Goal: Transaction & Acquisition: Obtain resource

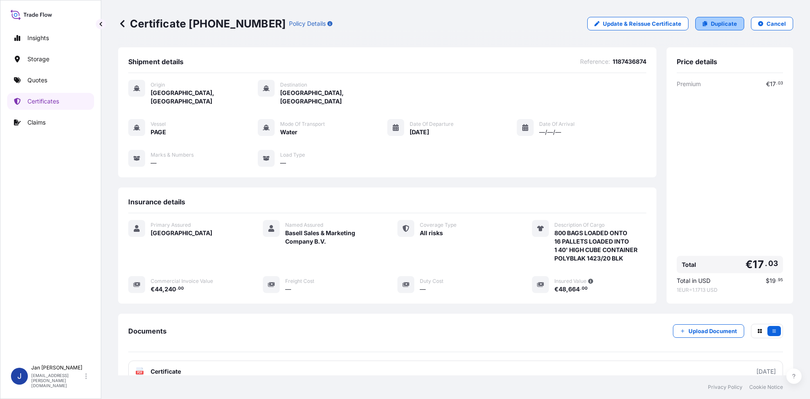
click at [722, 26] on p "Duplicate" at bounding box center [724, 23] width 26 height 8
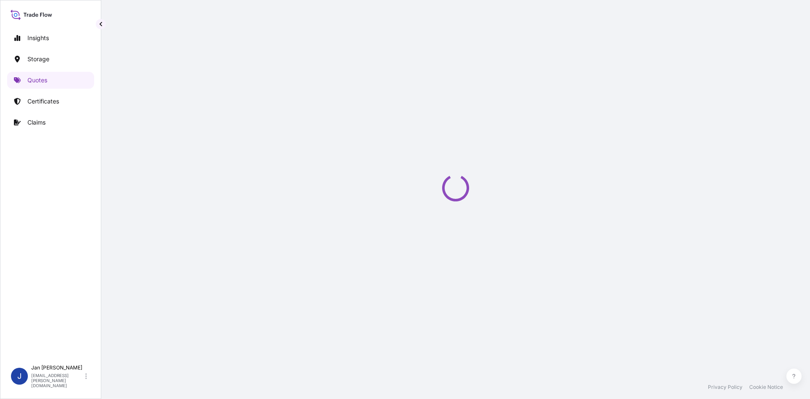
select select "Water"
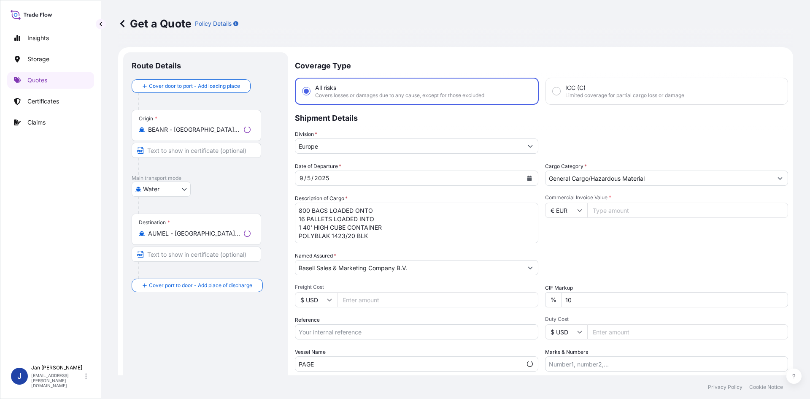
scroll to position [14, 0]
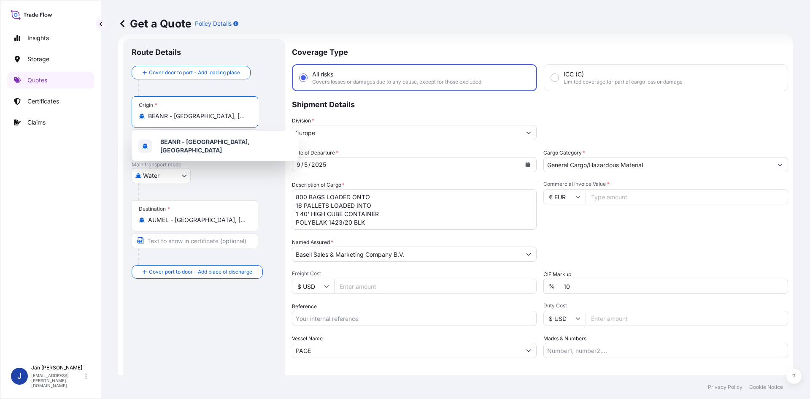
drag, startPoint x: 224, startPoint y: 120, endPoint x: 111, endPoint y: 124, distance: 113.2
click at [111, 124] on div "Get a Quote Policy Details Route Details Cover door to port - Add loading place…" at bounding box center [455, 187] width 709 height 375
type input "m"
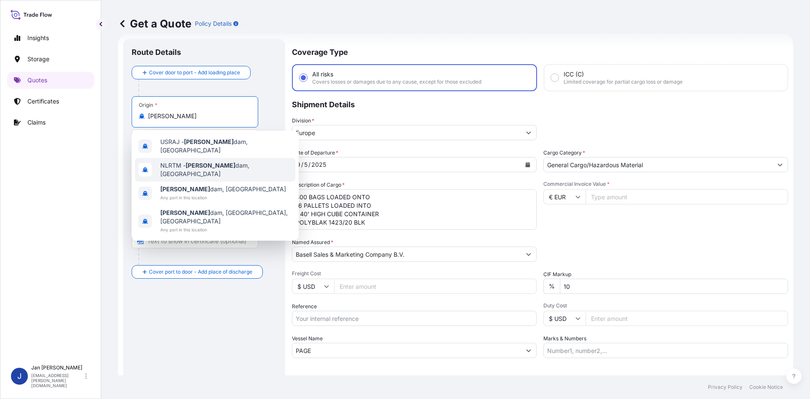
click at [210, 162] on div "NLRTM - [PERSON_NAME][GEOGRAPHIC_DATA], [GEOGRAPHIC_DATA]" at bounding box center [215, 170] width 160 height 24
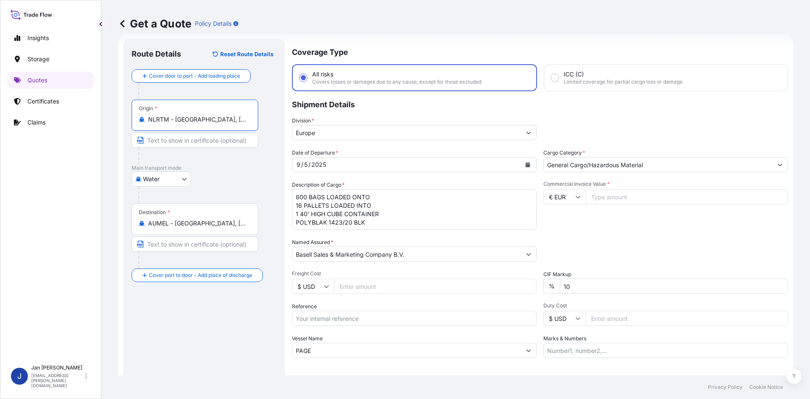
type input "NLRTM - [GEOGRAPHIC_DATA], [GEOGRAPHIC_DATA]"
drag, startPoint x: 174, startPoint y: 223, endPoint x: 209, endPoint y: 223, distance: 35.0
click at [181, 223] on input "AUMEL - [GEOGRAPHIC_DATA], [GEOGRAPHIC_DATA]" at bounding box center [198, 223] width 100 height 8
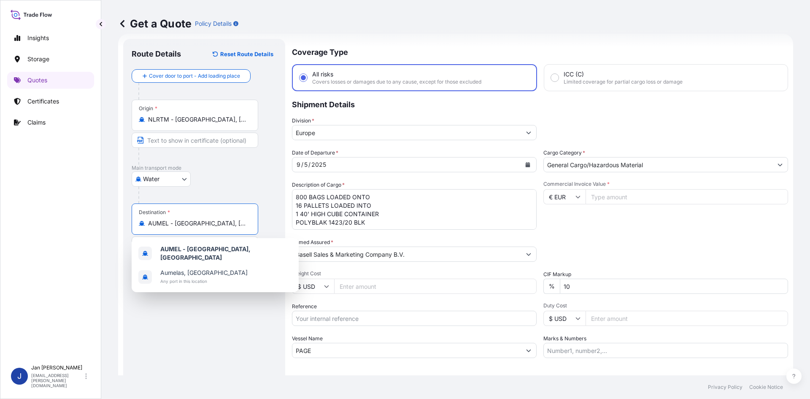
drag, startPoint x: 241, startPoint y: 222, endPoint x: 50, endPoint y: 227, distance: 191.3
click at [50, 227] on div "Insights Storage Quotes Certificates Claims J [PERSON_NAME] [EMAIL_ADDRESS][PER…" at bounding box center [405, 199] width 810 height 399
paste input "[GEOGRAPHIC_DATA]"
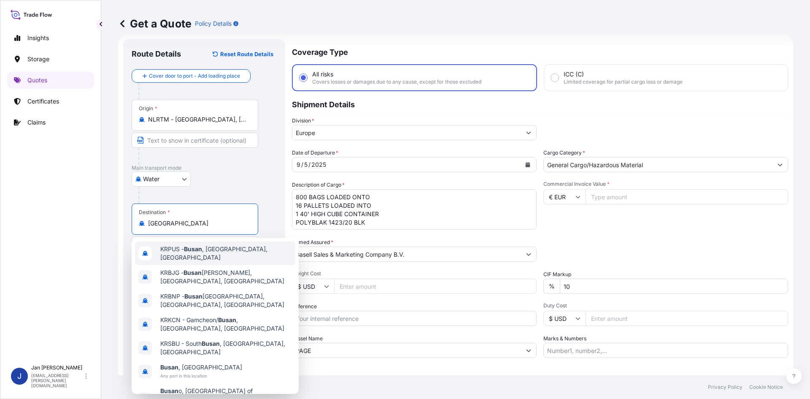
click at [237, 247] on div "KRPUS - [GEOGRAPHIC_DATA] , [GEOGRAPHIC_DATA], [GEOGRAPHIC_DATA]" at bounding box center [215, 253] width 160 height 24
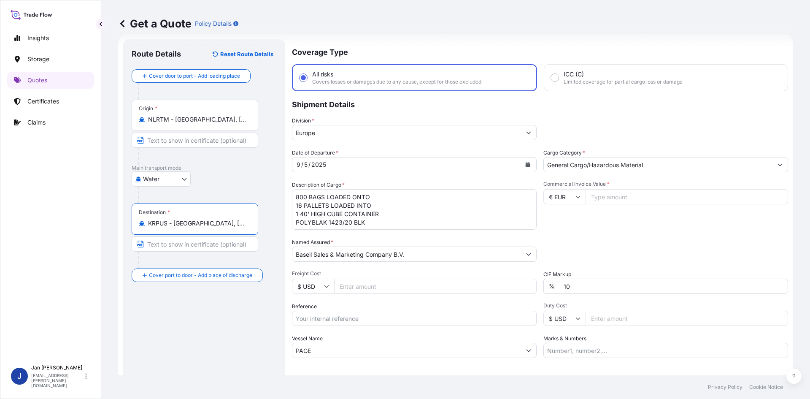
type input "KRPUS - [GEOGRAPHIC_DATA], [GEOGRAPHIC_DATA], [GEOGRAPHIC_DATA]"
click at [529, 164] on button "Calendar" at bounding box center [528, 165] width 14 height 14
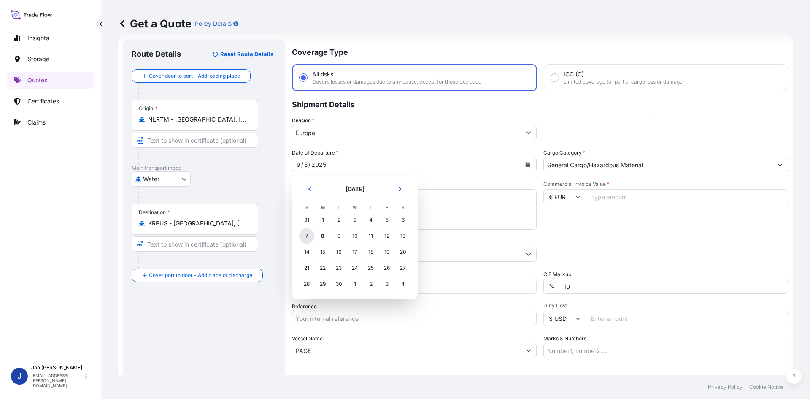
click at [306, 237] on div "7" at bounding box center [306, 235] width 15 height 15
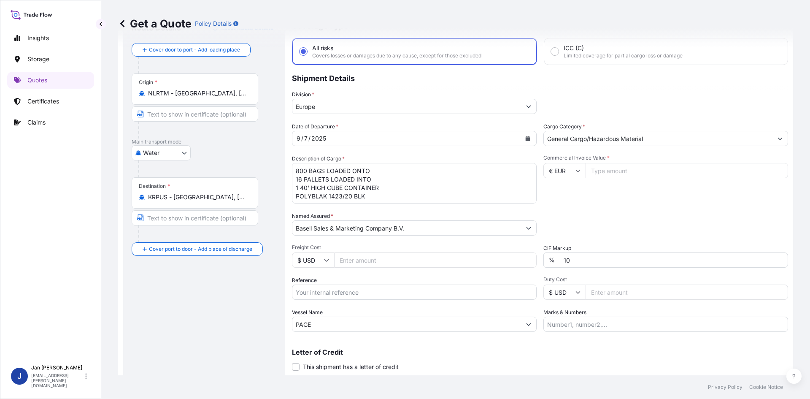
scroll to position [64, 0]
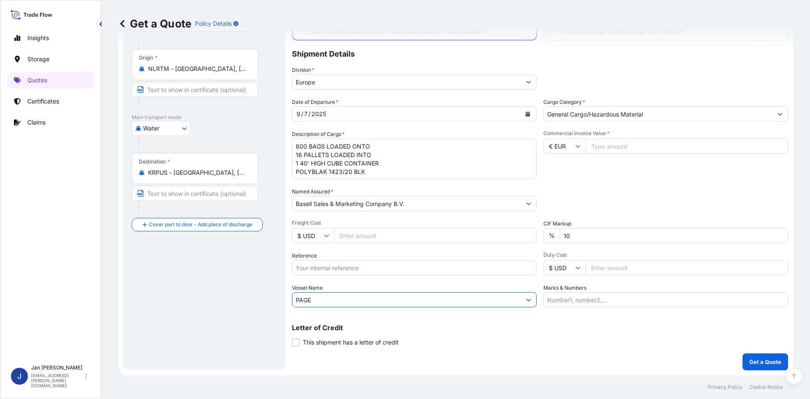
drag, startPoint x: 311, startPoint y: 300, endPoint x: 250, endPoint y: 301, distance: 60.4
click at [255, 301] on form "Route Details Reset Route Details Cover door to port - Add loading place Place …" at bounding box center [455, 179] width 675 height 392
paste input "HMM DREAM"
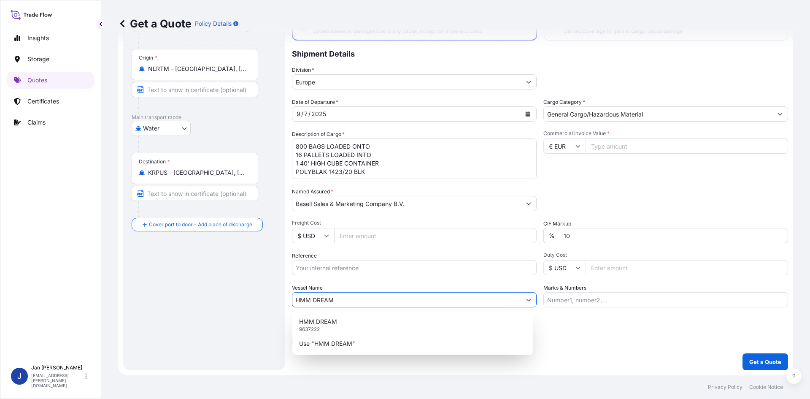
type input "HMM DREAM"
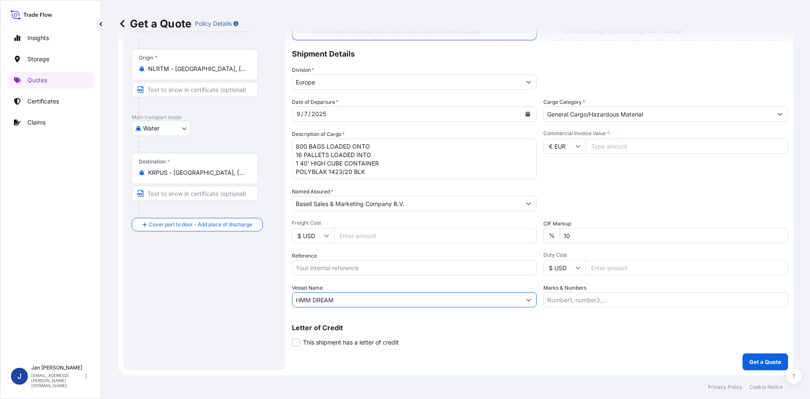
click at [335, 272] on input "Reference" at bounding box center [414, 267] width 245 height 15
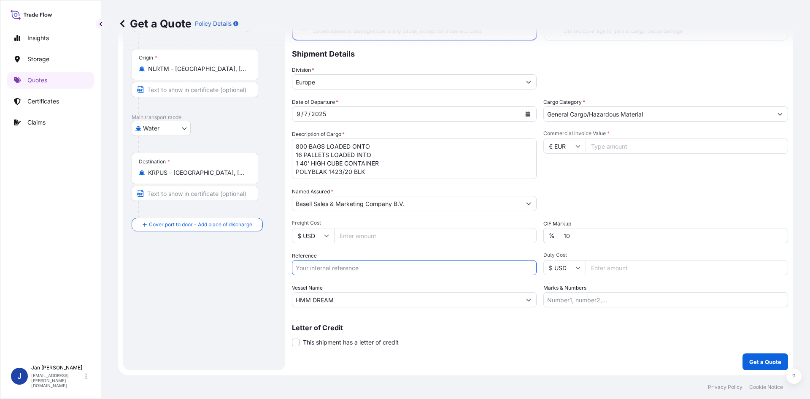
paste input "1187431889"
type input "1187431889"
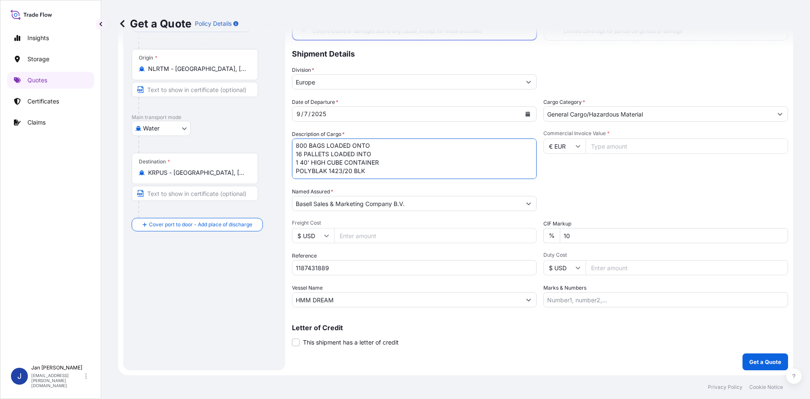
drag, startPoint x: 296, startPoint y: 144, endPoint x: 395, endPoint y: 217, distance: 123.0
click at [395, 217] on div "Date of Departure * [DATE] Cargo Category * General Cargo/Hazardous Material De…" at bounding box center [540, 202] width 496 height 209
click at [315, 145] on textarea "800 BAGS LOADED ONTO 16 PALLETS LOADED INTO 1 40' HIGH CUBE CONTAINER POLYBLAK …" at bounding box center [414, 158] width 245 height 41
paste textarea "BAGS LOADED ONTO 36 PALLETS LOADED INTO 2 40' HIGH CUBE CONTAINER 49.500 MT ADF…"
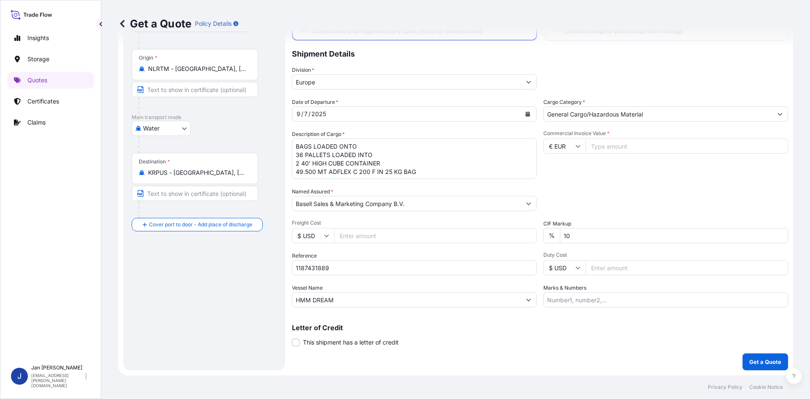
click at [297, 146] on textarea "800 BAGS LOADED ONTO 16 PALLETS LOADED INTO 1 40' HIGH CUBE CONTAINER POLYBLAK …" at bounding box center [414, 158] width 245 height 41
paste textarea "1.980"
type textarea "1.980 BAGS LOADED ONTO 36 PALLETS LOADED INTO 2 40' HIGH CUBE CONTAINER 49.500 …"
click at [619, 144] on input "Commercial Invoice Value *" at bounding box center [687, 145] width 203 height 15
type input "98351.56"
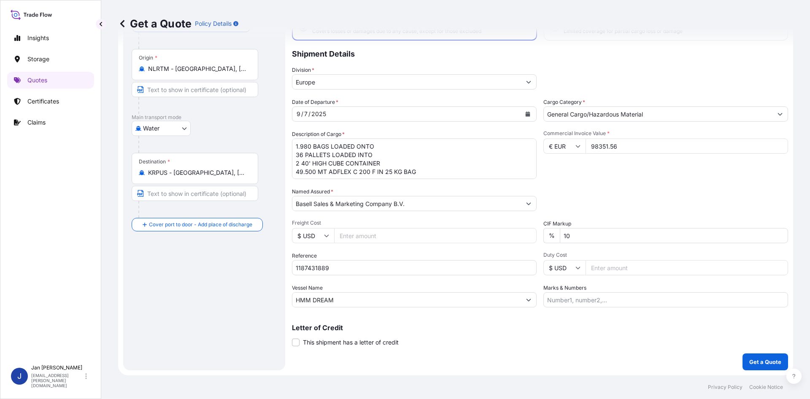
click at [612, 171] on div "Commercial Invoice Value * € EUR 98351.56" at bounding box center [666, 154] width 245 height 49
click at [568, 151] on input "€ EUR" at bounding box center [565, 145] width 42 height 15
click at [566, 204] on div "$ USD" at bounding box center [561, 205] width 35 height 16
type input "$ USD"
click at [751, 363] on p "Get a Quote" at bounding box center [766, 361] width 32 height 8
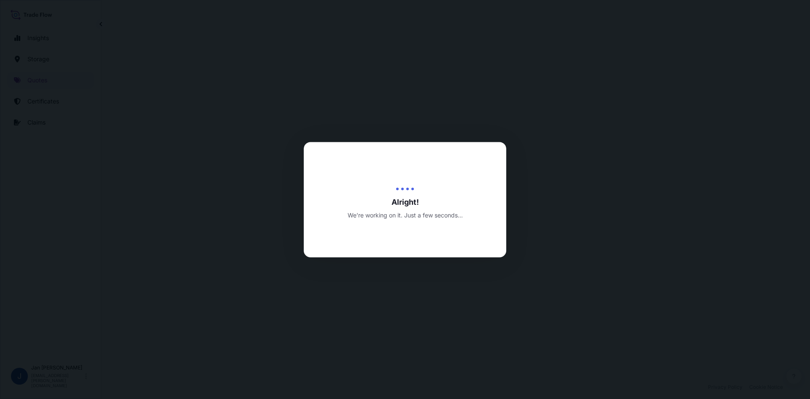
select select "Water"
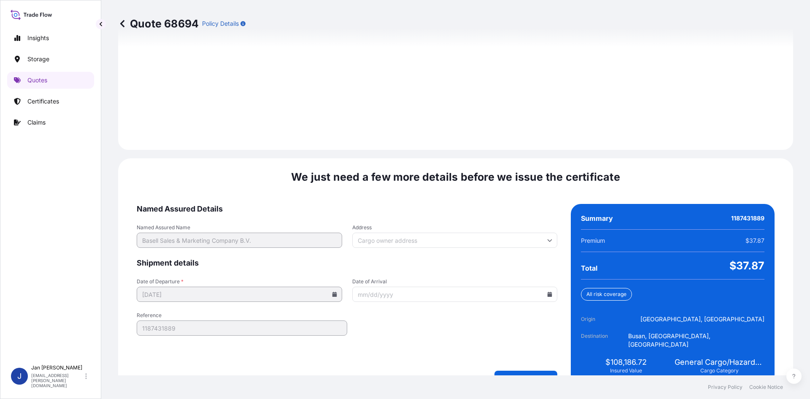
scroll to position [1167, 0]
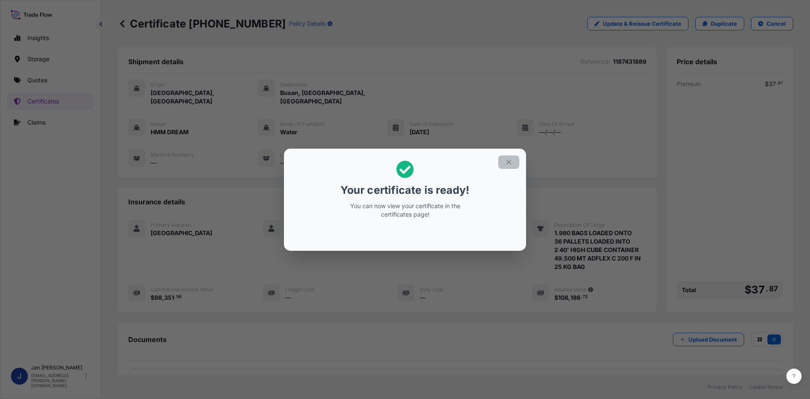
click at [509, 161] on icon "button" at bounding box center [508, 162] width 5 height 5
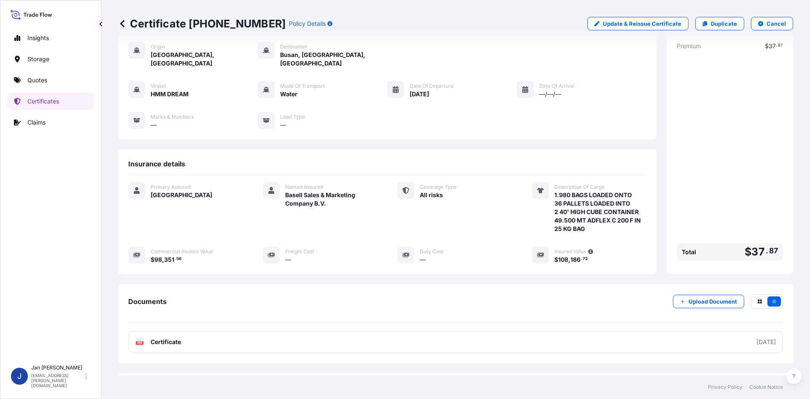
scroll to position [70, 0]
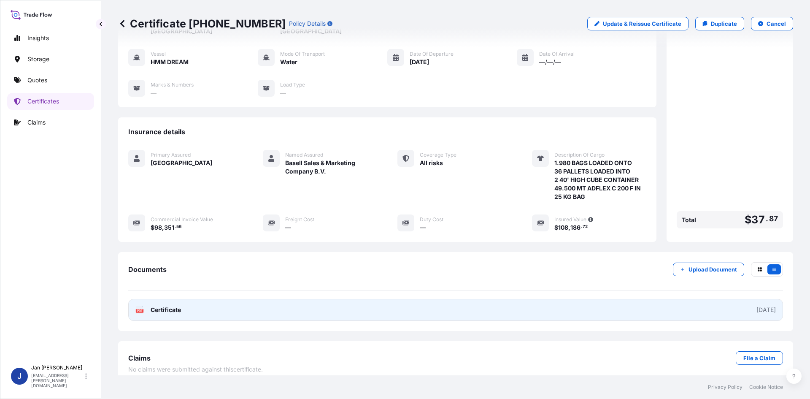
click at [363, 303] on link "PDF Certificate [DATE]" at bounding box center [455, 310] width 655 height 22
